Goal: Subscribe to service/newsletter

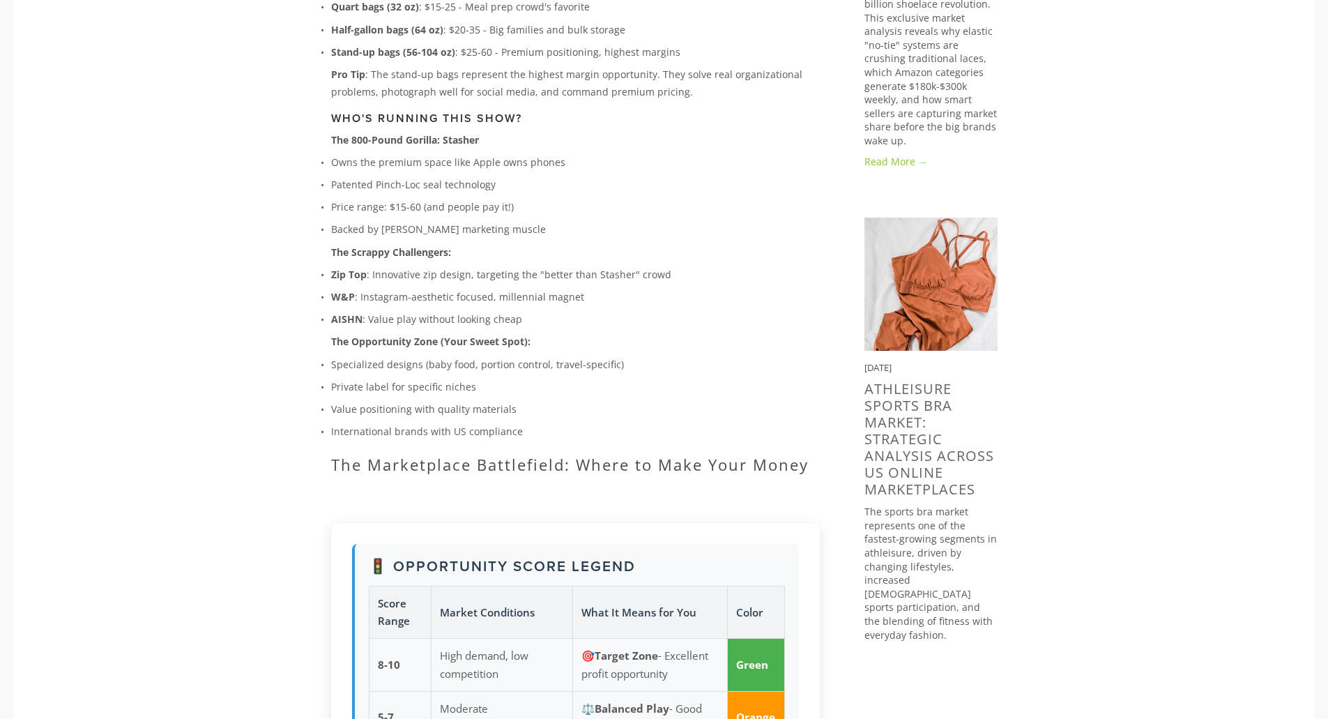
scroll to position [976, 0]
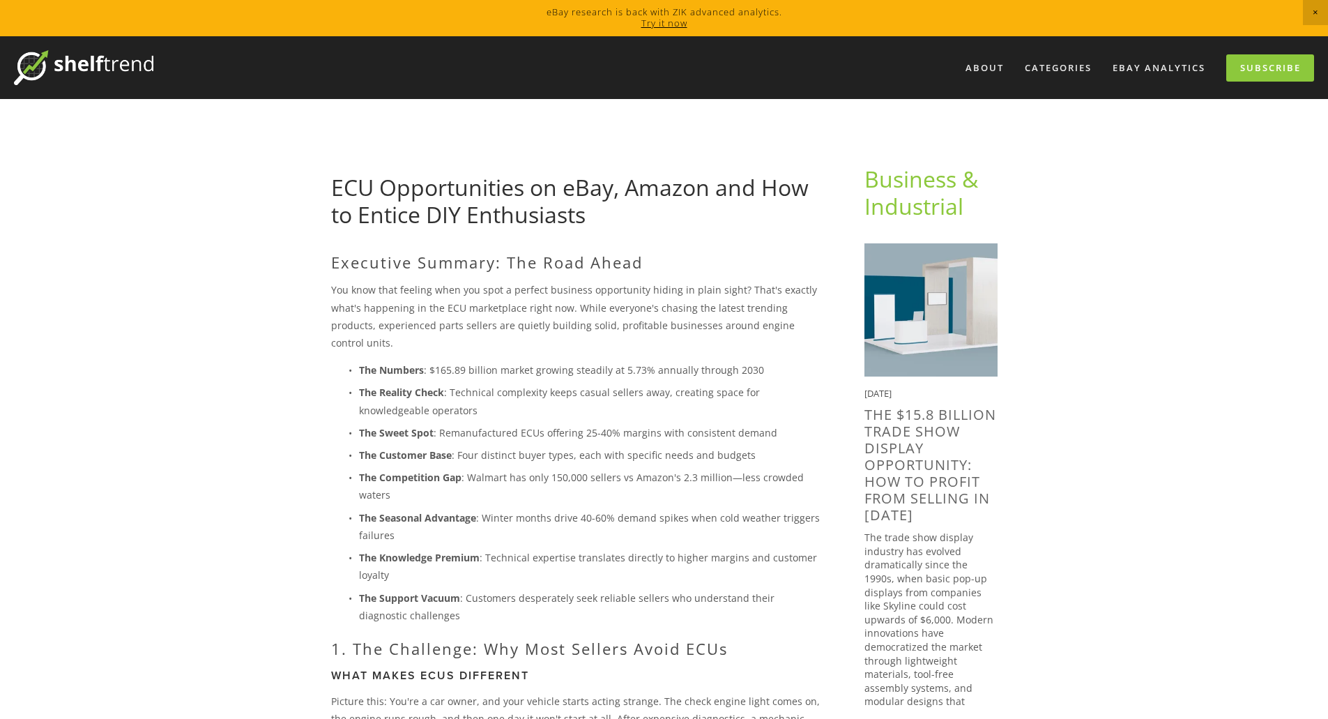
click at [110, 77] on img at bounding box center [83, 67] width 139 height 35
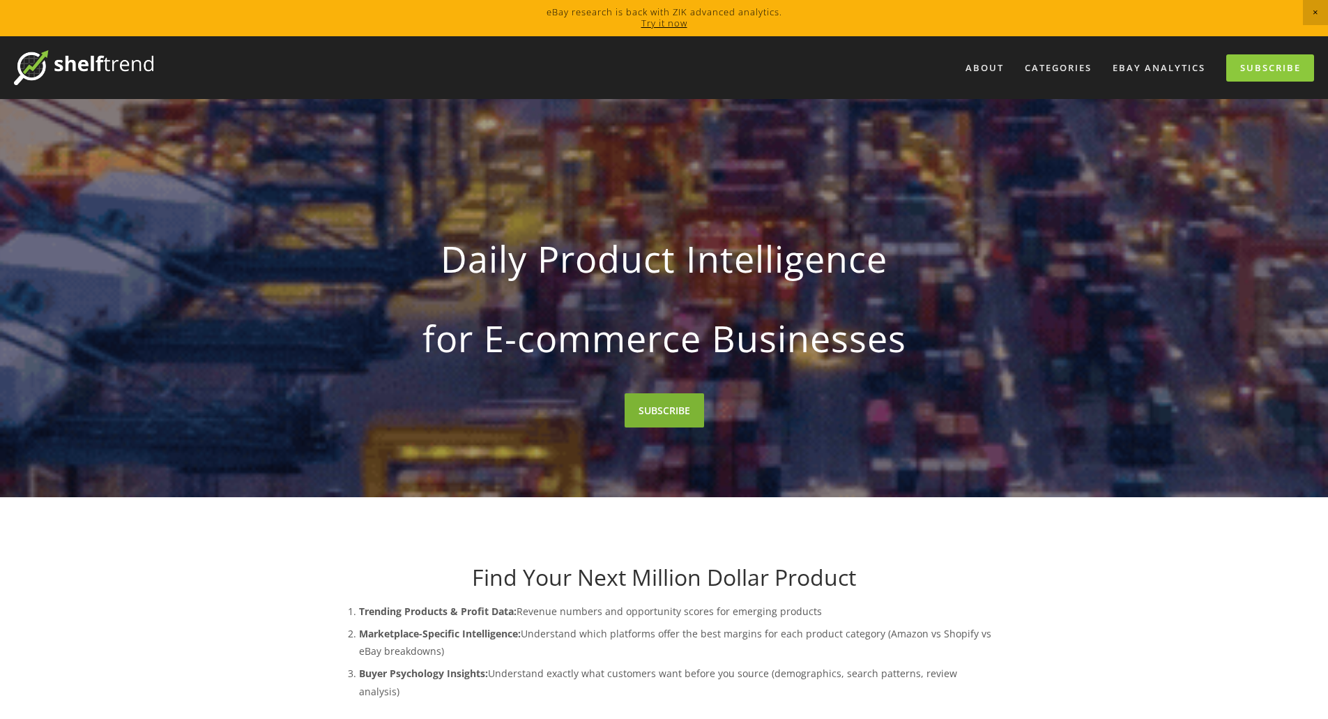
click at [657, 409] on link "SUBSCRIBE" at bounding box center [664, 410] width 79 height 34
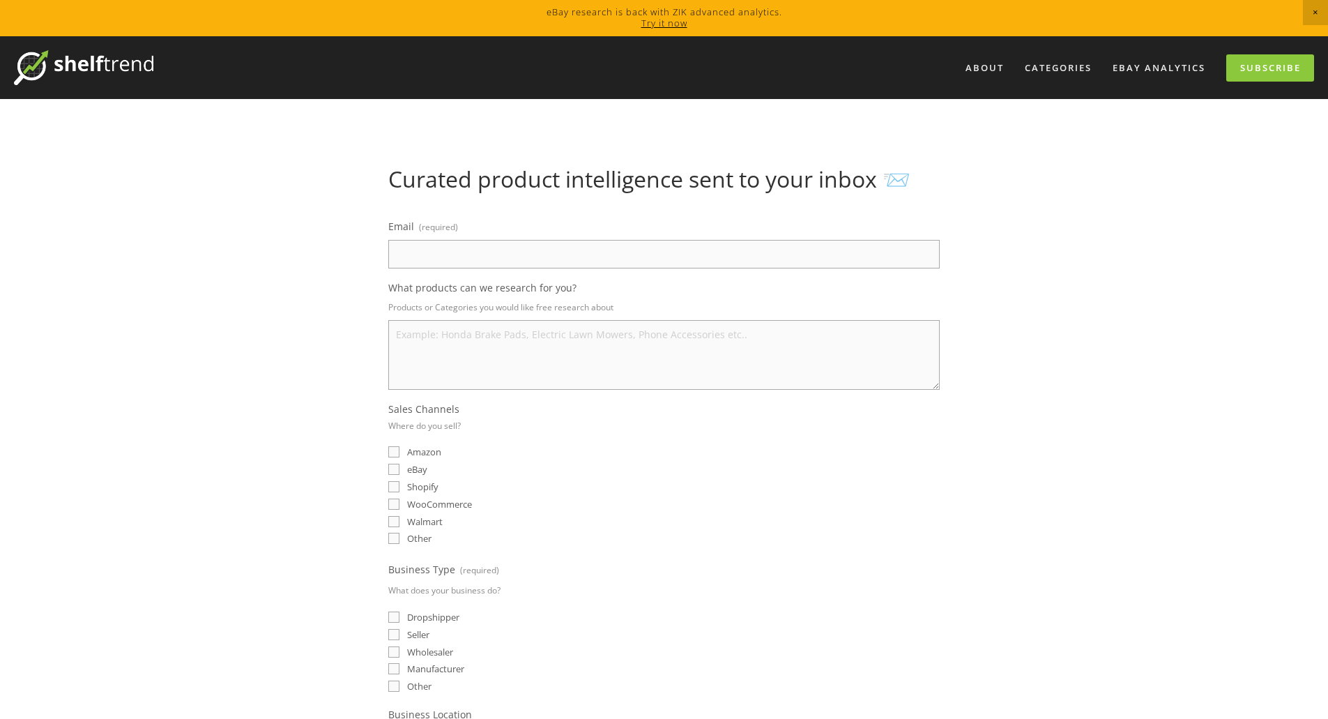
click at [441, 257] on input "Email (required)" at bounding box center [664, 254] width 552 height 29
type input "sales.cooks@gmail.com"
type textarea "Resellable for product. Shipping Friendly."
click at [397, 470] on input "eBay" at bounding box center [393, 469] width 11 height 11
checkbox input "true"
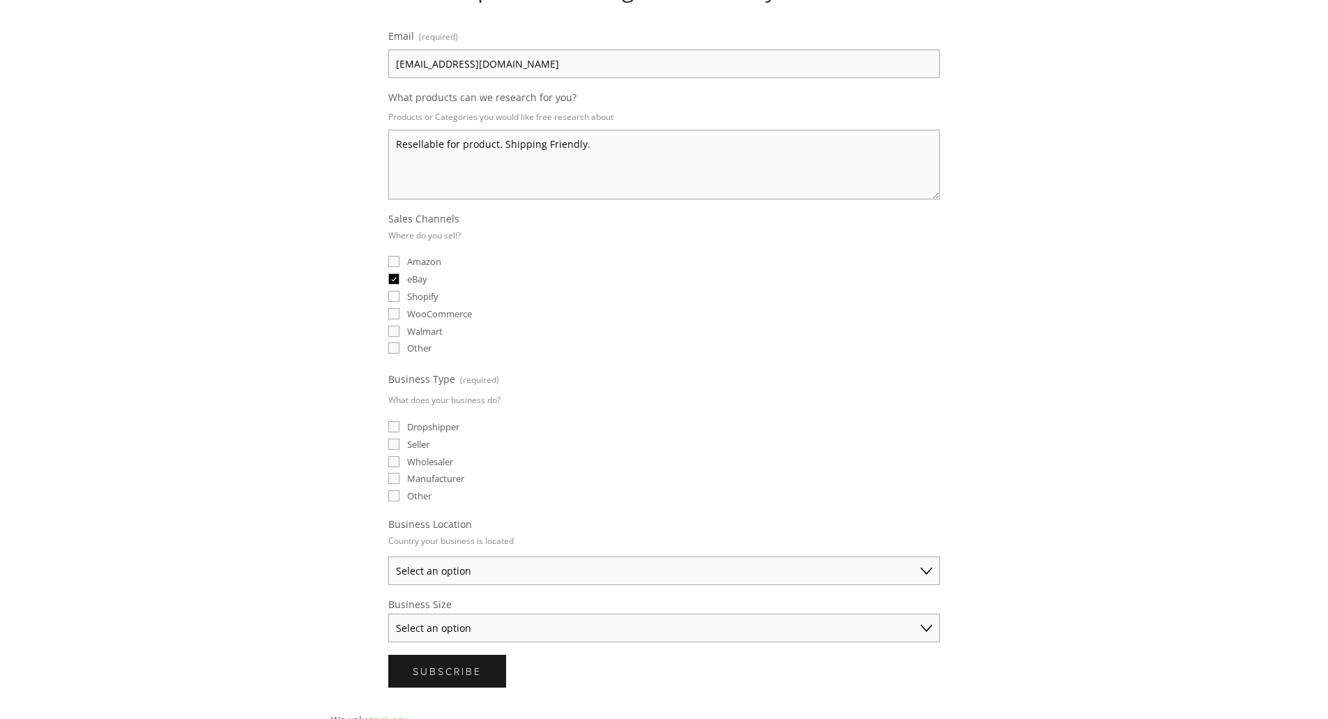
scroll to position [209, 0]
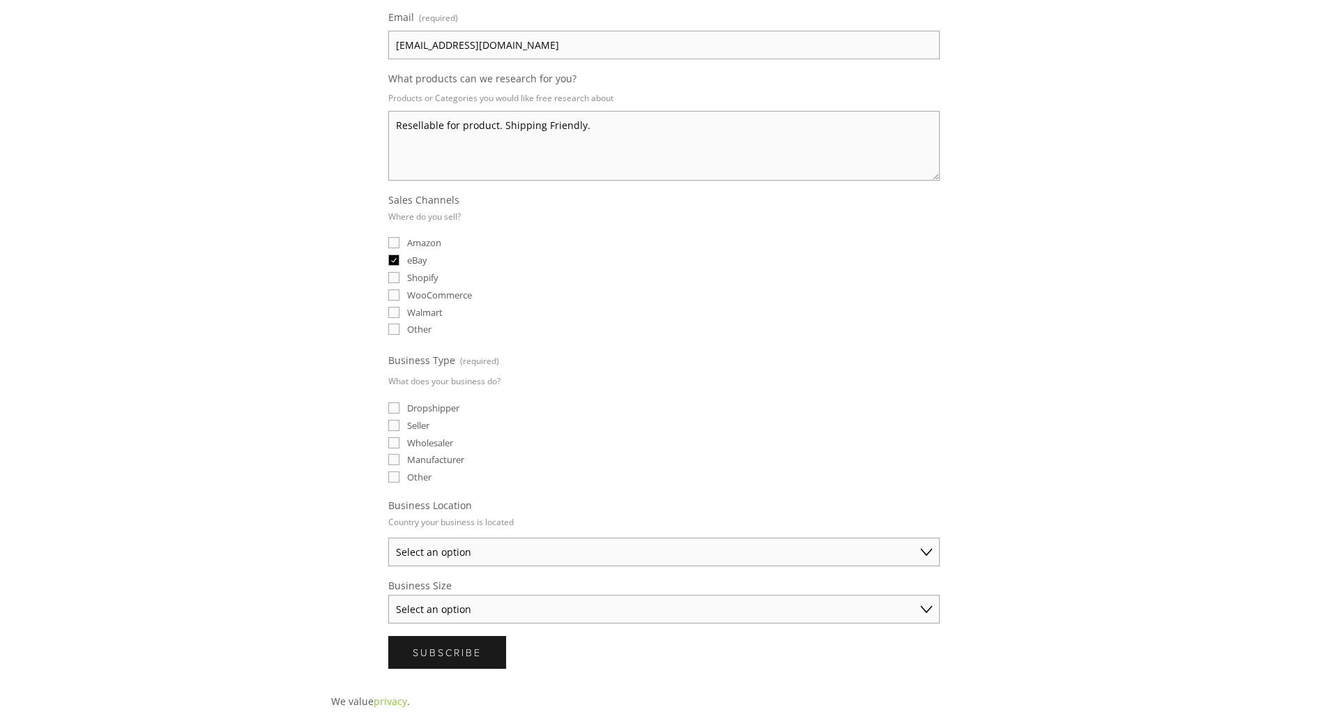
click at [392, 425] on input "Seller" at bounding box center [393, 425] width 11 height 11
checkbox input "true"
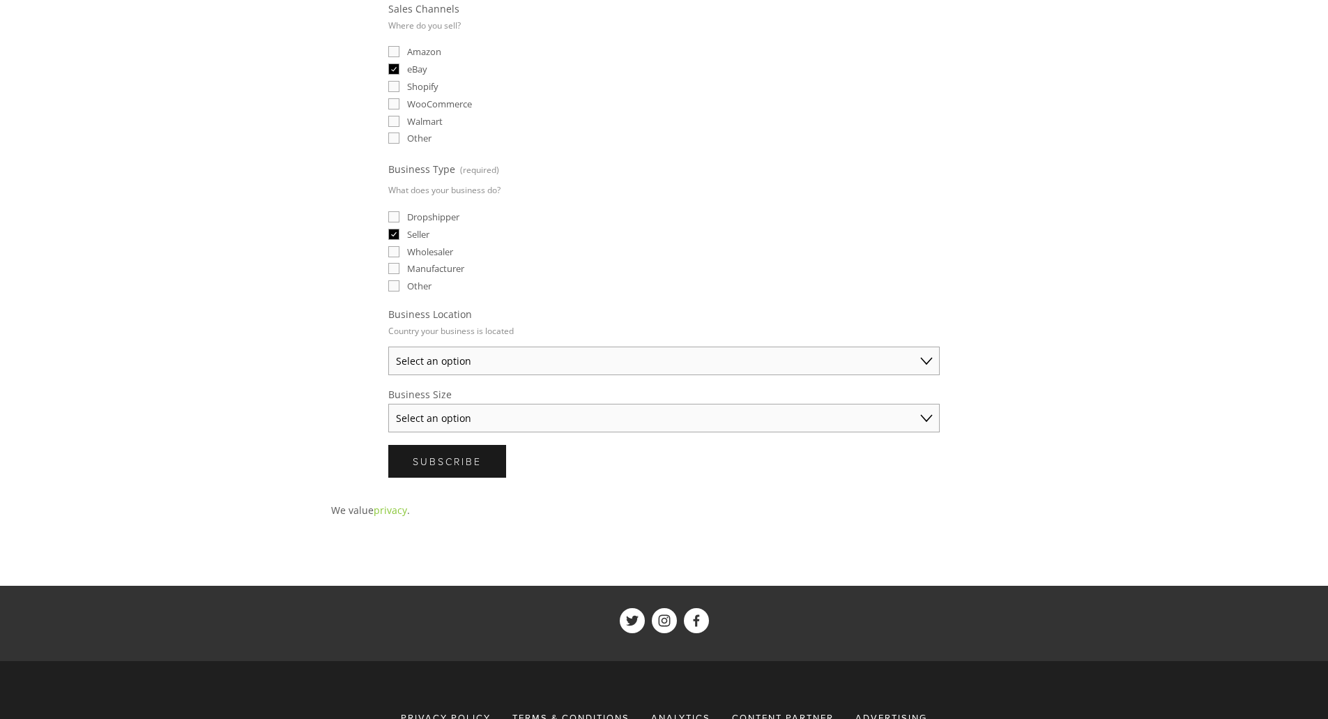
scroll to position [418, 0]
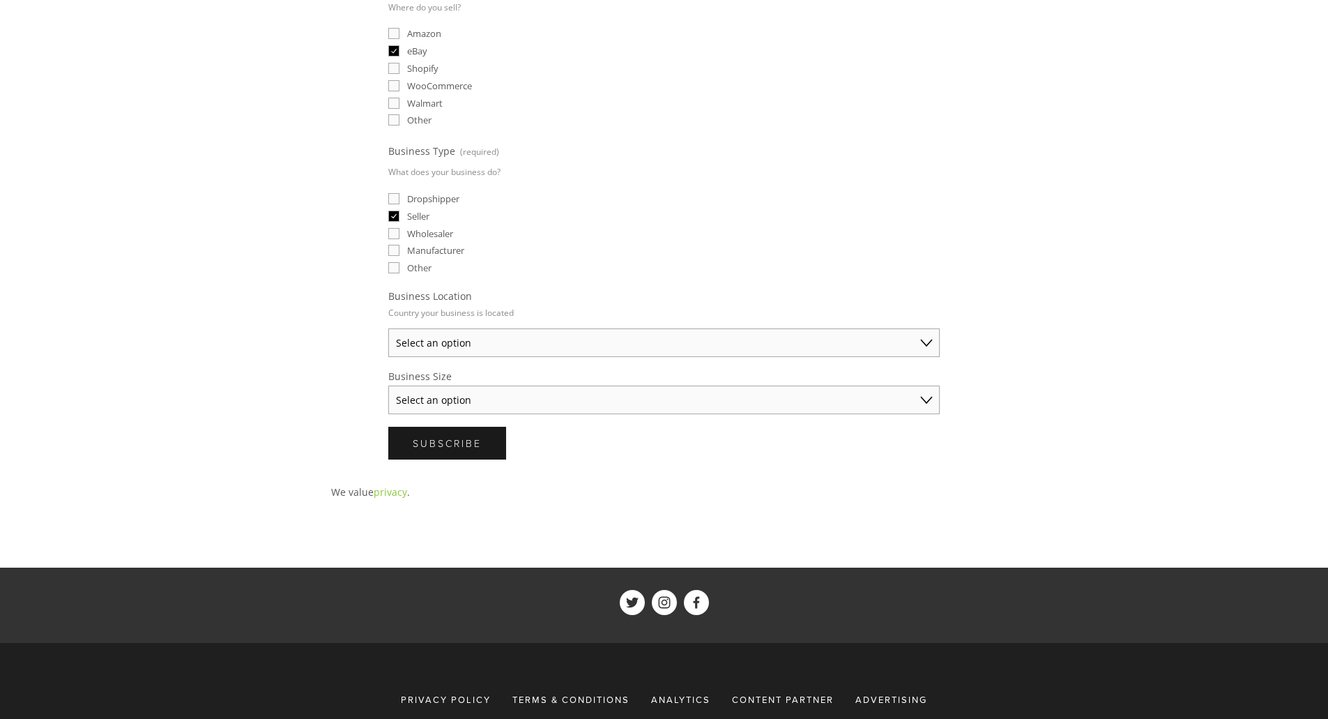
click at [406, 350] on select "Select an option Australia United States United Kingdom China Japan Germany Can…" at bounding box center [664, 342] width 552 height 29
select select "United Kingdom"
click at [388, 328] on select "Select an option Australia United States United Kingdom China Japan Germany Can…" at bounding box center [664, 342] width 552 height 29
click at [354, 385] on div "Curated product intelligence sent to your inbox 📨 Email (required) sales.cooks@…" at bounding box center [664, 110] width 690 height 724
click at [413, 406] on select "Select an option Solo Merchant (under $50K annual sales) Small Business ($50K -…" at bounding box center [664, 400] width 552 height 29
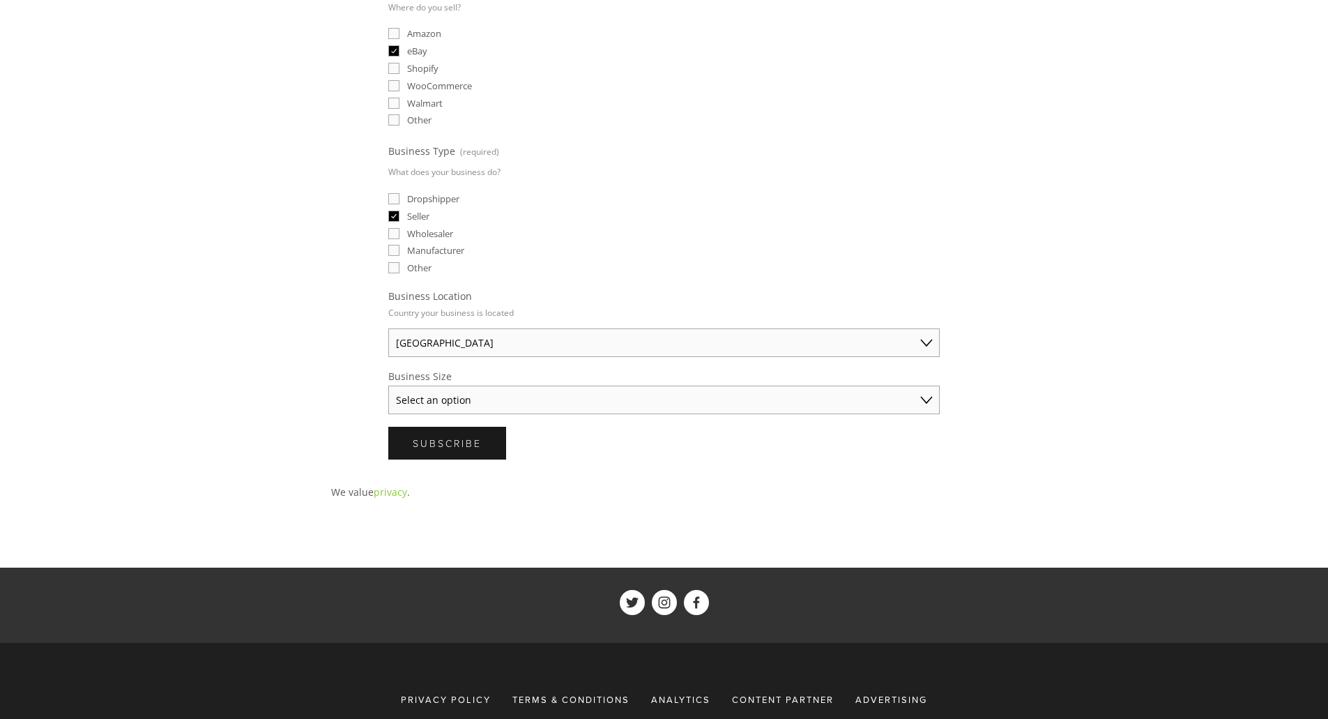
select select "Solo Merchant (under $50K annual sales)"
click at [388, 386] on select "Select an option Solo Merchant (under $50K annual sales) Small Business ($50K -…" at bounding box center [664, 400] width 552 height 29
drag, startPoint x: 326, startPoint y: 430, endPoint x: 334, endPoint y: 431, distance: 8.5
click at [326, 430] on div "Curated product intelligence sent to your inbox 📨 Email (required) sales.cooks@…" at bounding box center [664, 110] width 690 height 724
click at [421, 443] on span "Subscribe" at bounding box center [447, 443] width 69 height 13
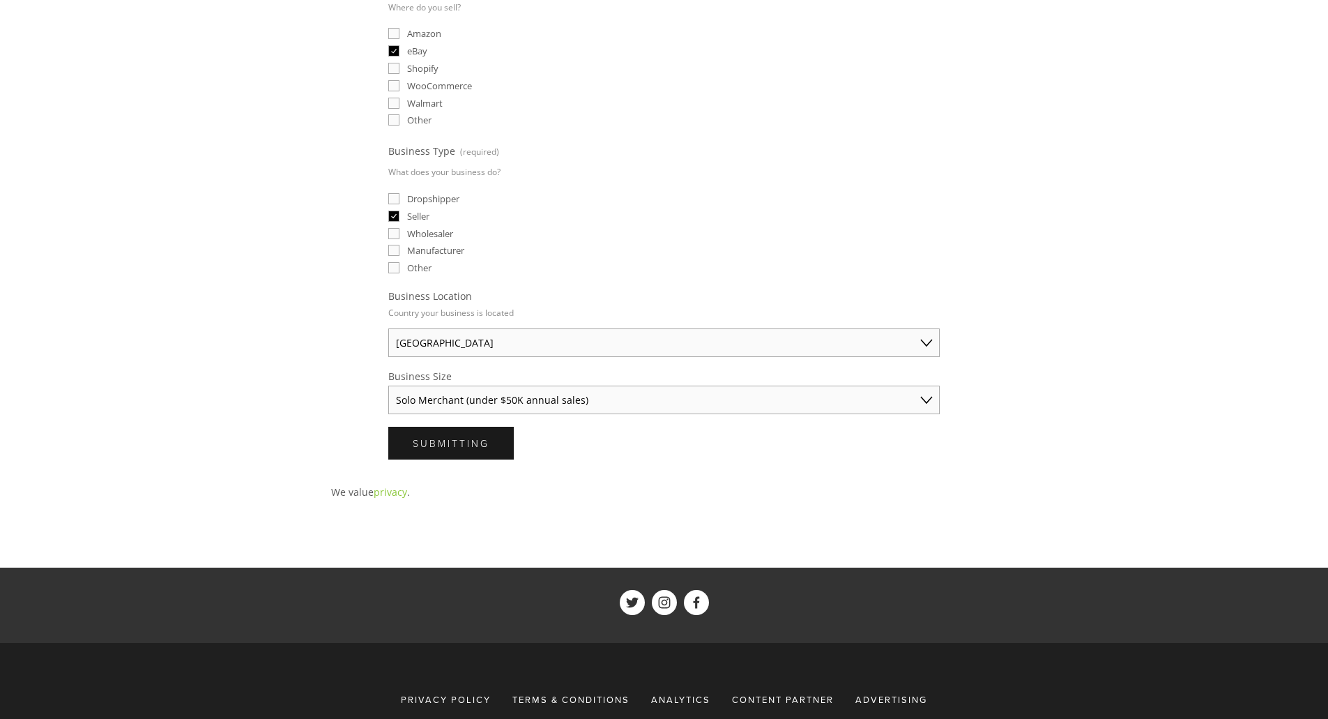
scroll to position [0, 0]
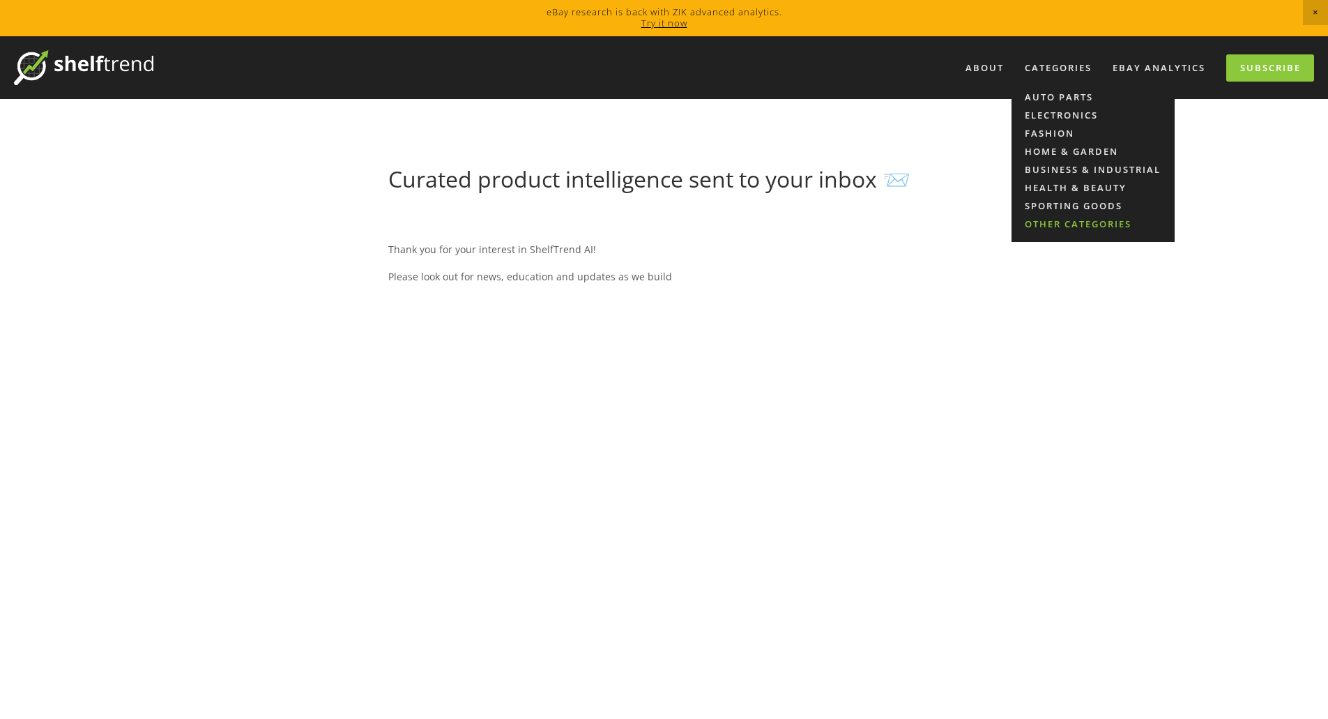
click at [1047, 225] on link "Other Categories" at bounding box center [1093, 224] width 163 height 18
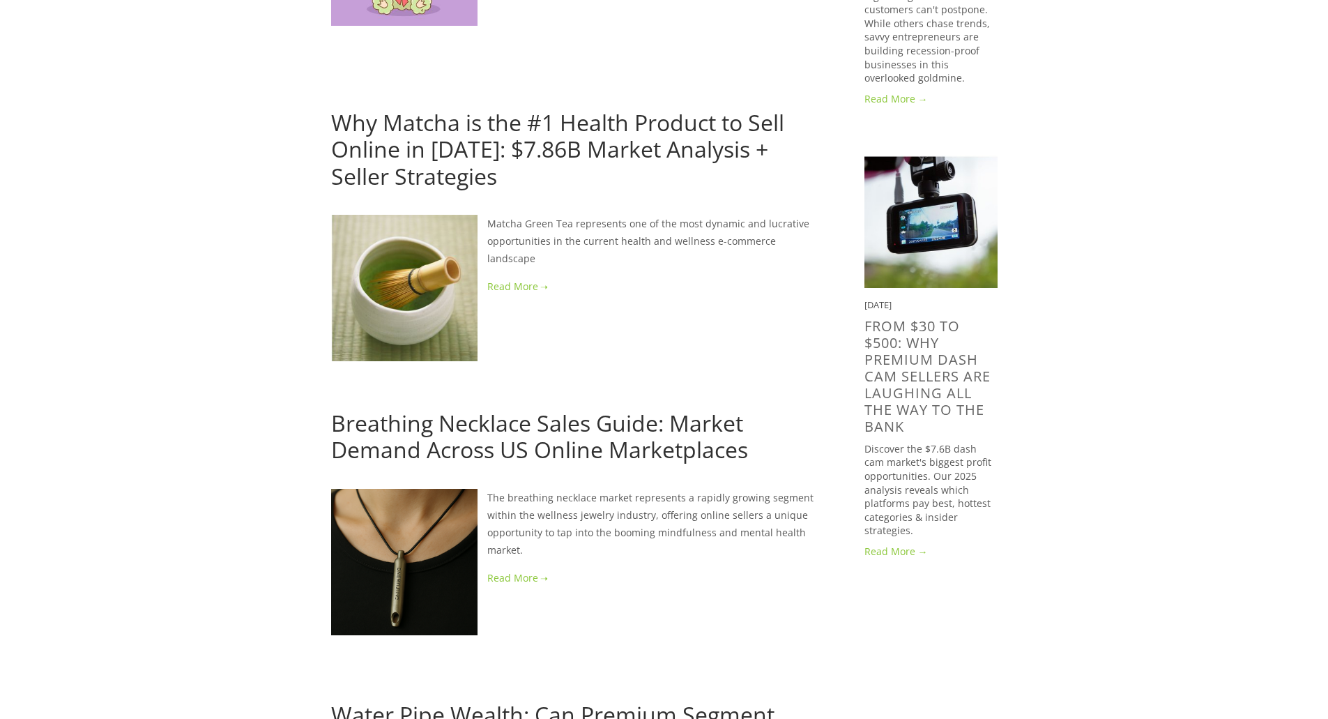
scroll to position [976, 0]
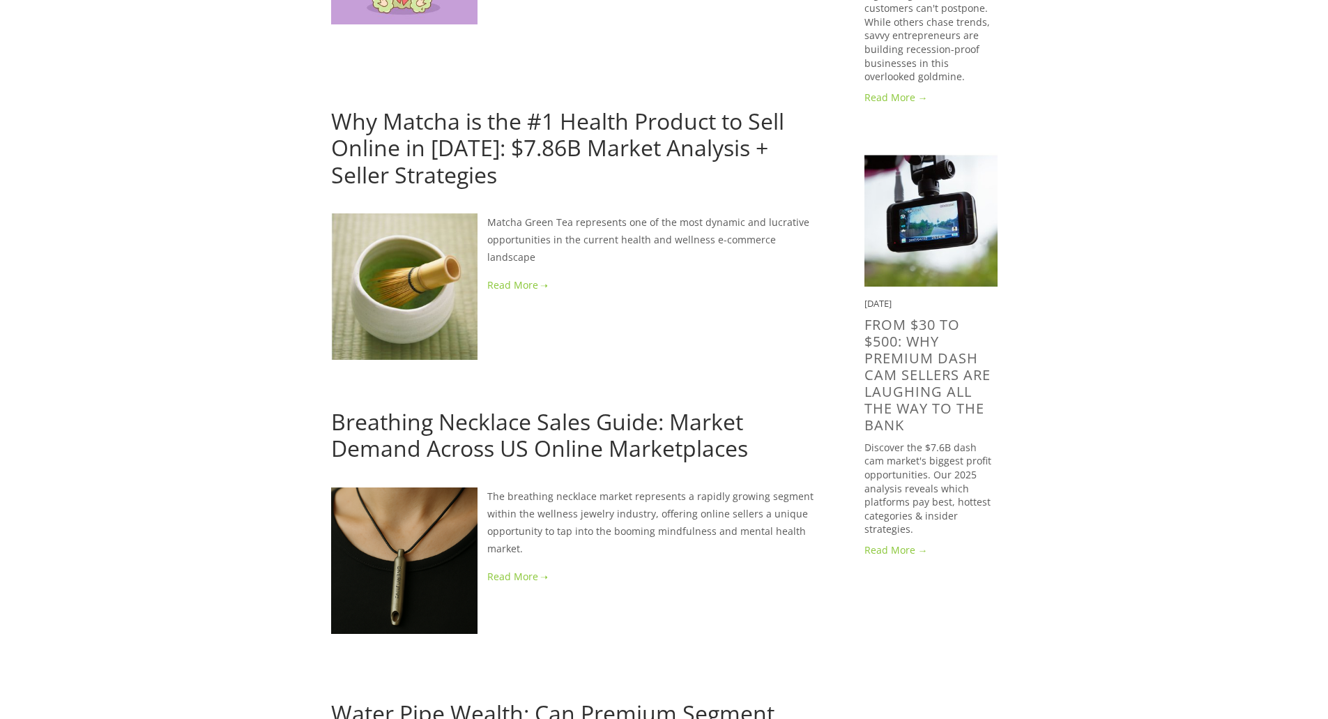
click at [383, 529] on img at bounding box center [404, 560] width 146 height 146
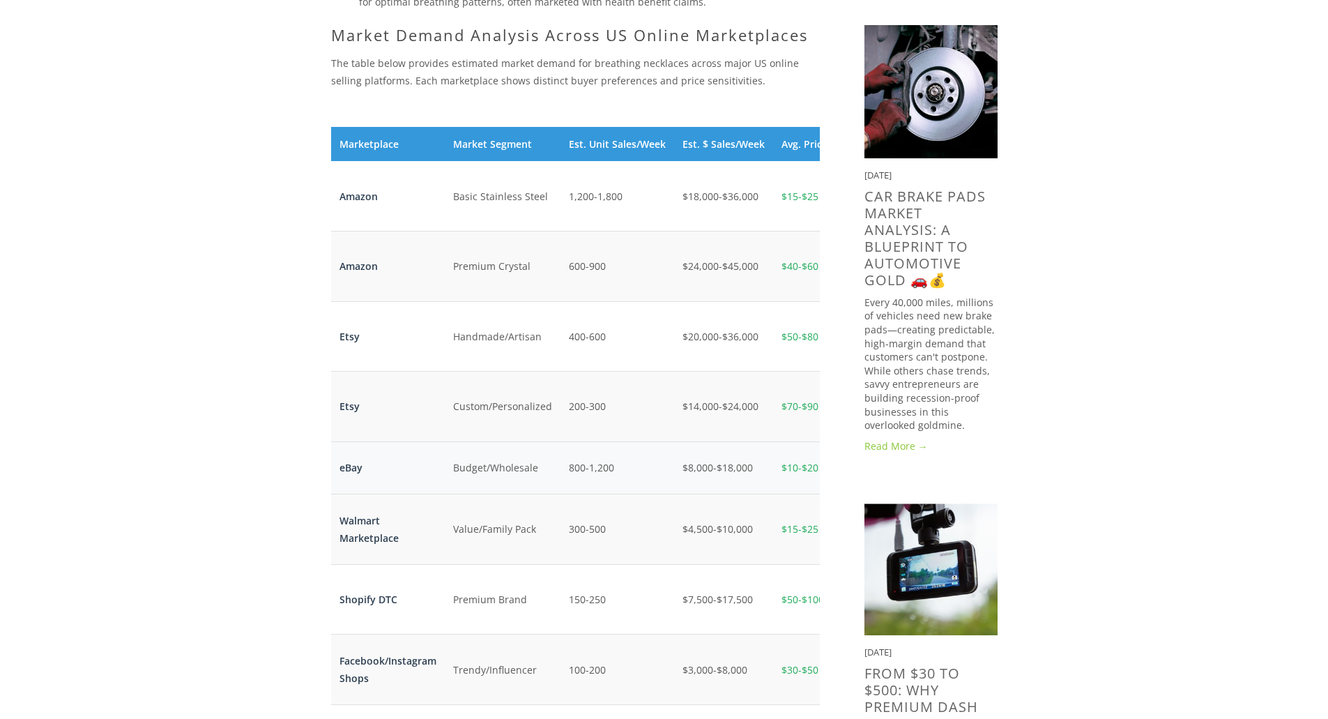
click at [501, 455] on td "Budget/Wholesale" at bounding box center [503, 467] width 116 height 52
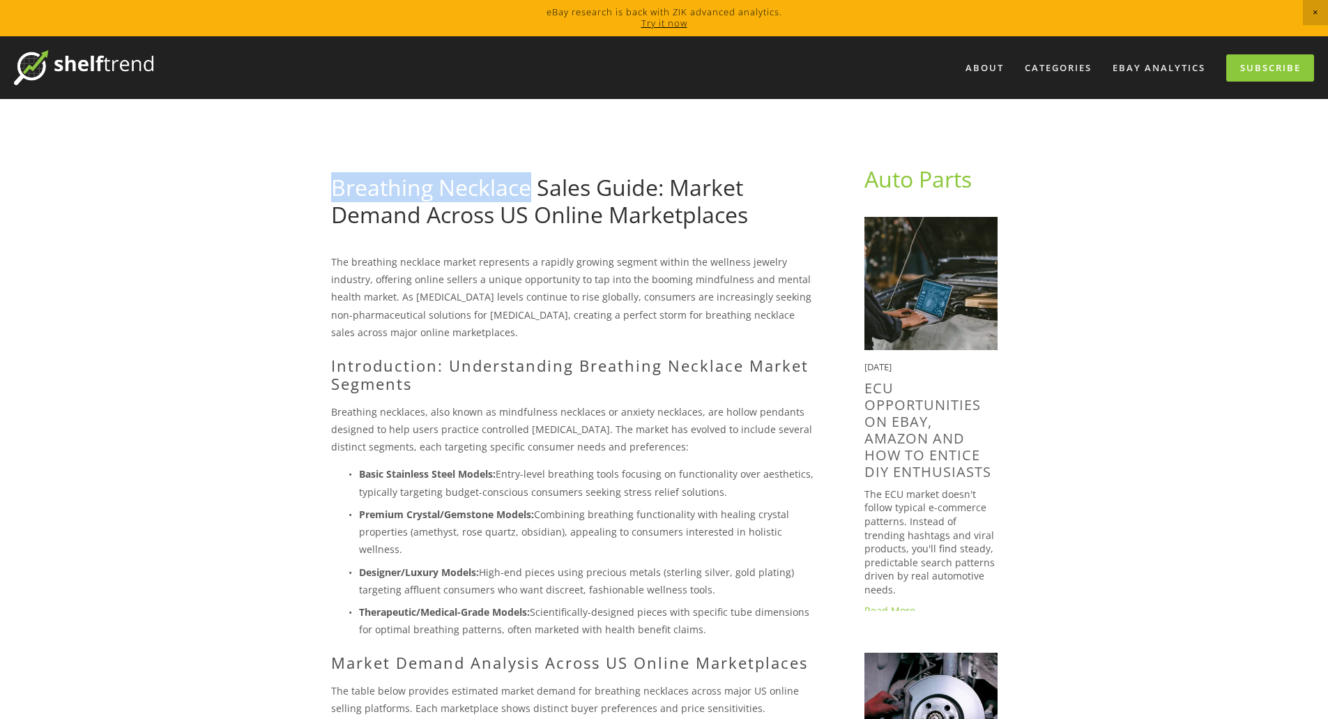
drag, startPoint x: 328, startPoint y: 183, endPoint x: 529, endPoint y: 192, distance: 200.4
copy link "Breathing Necklace"
